Goal: Task Accomplishment & Management: Manage account settings

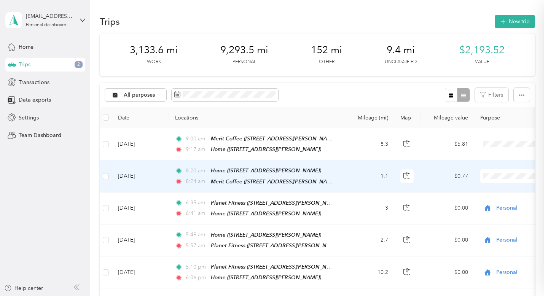
click at [482, 200] on span "Personal" at bounding box center [517, 203] width 91 height 8
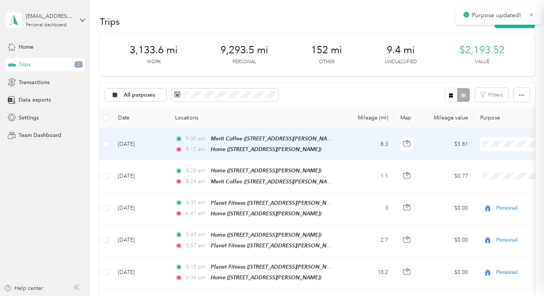
click at [486, 171] on span "Personal" at bounding box center [517, 171] width 91 height 8
